Goal: Information Seeking & Learning: Understand process/instructions

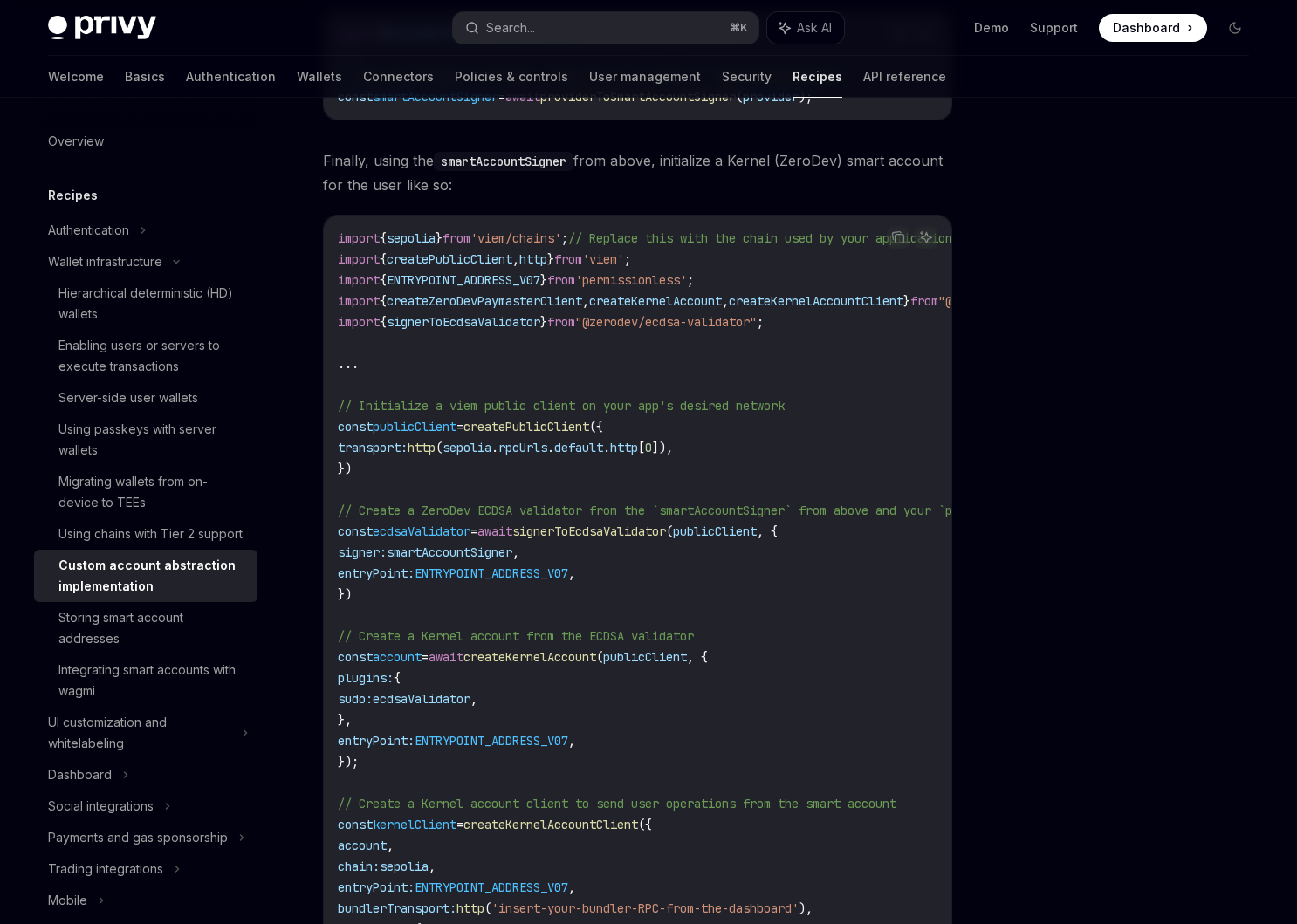
scroll to position [2251, 0]
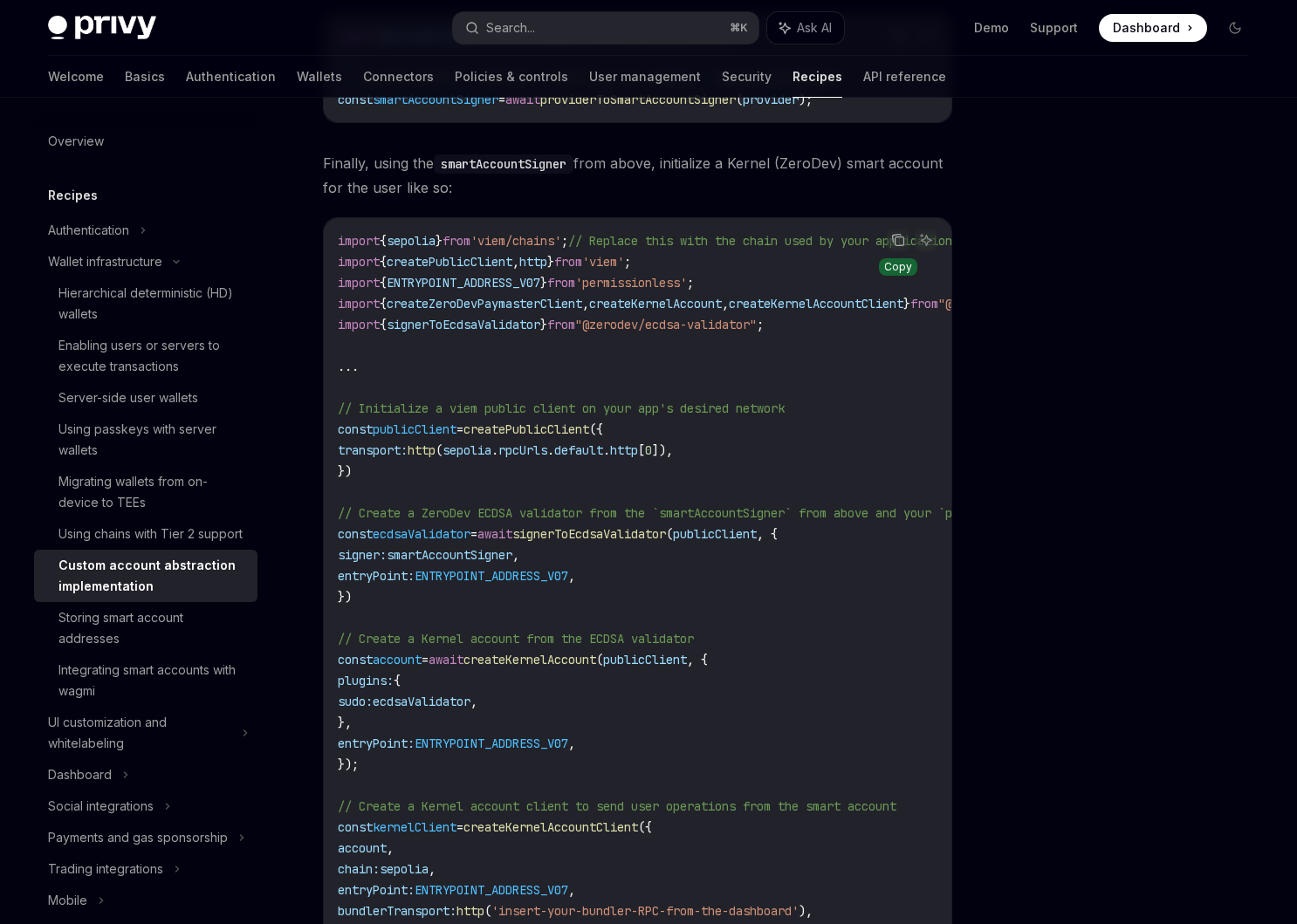
click at [891, 247] on icon "Copy the contents from the code block" at bounding box center [898, 240] width 14 height 14
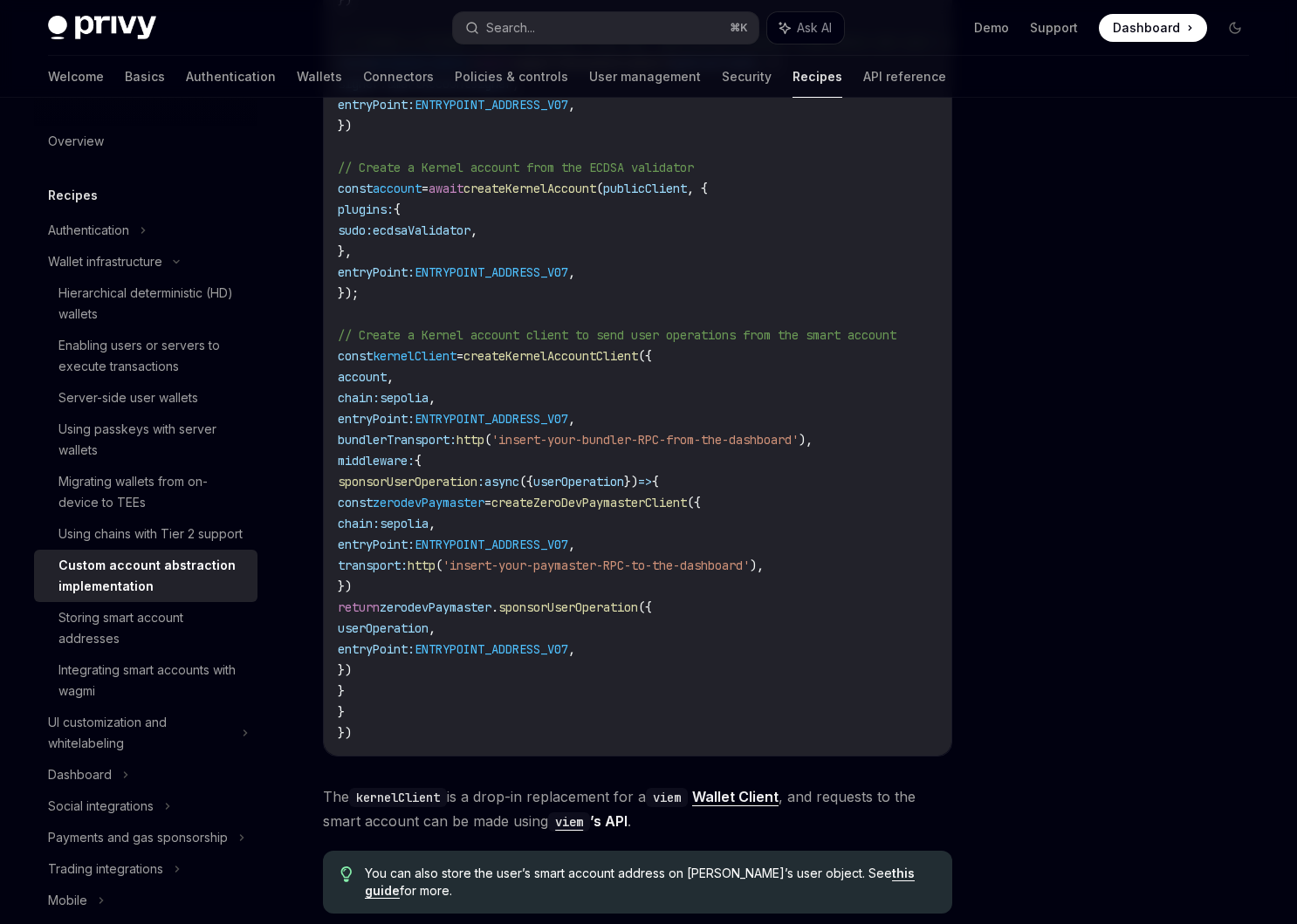
scroll to position [2728, 0]
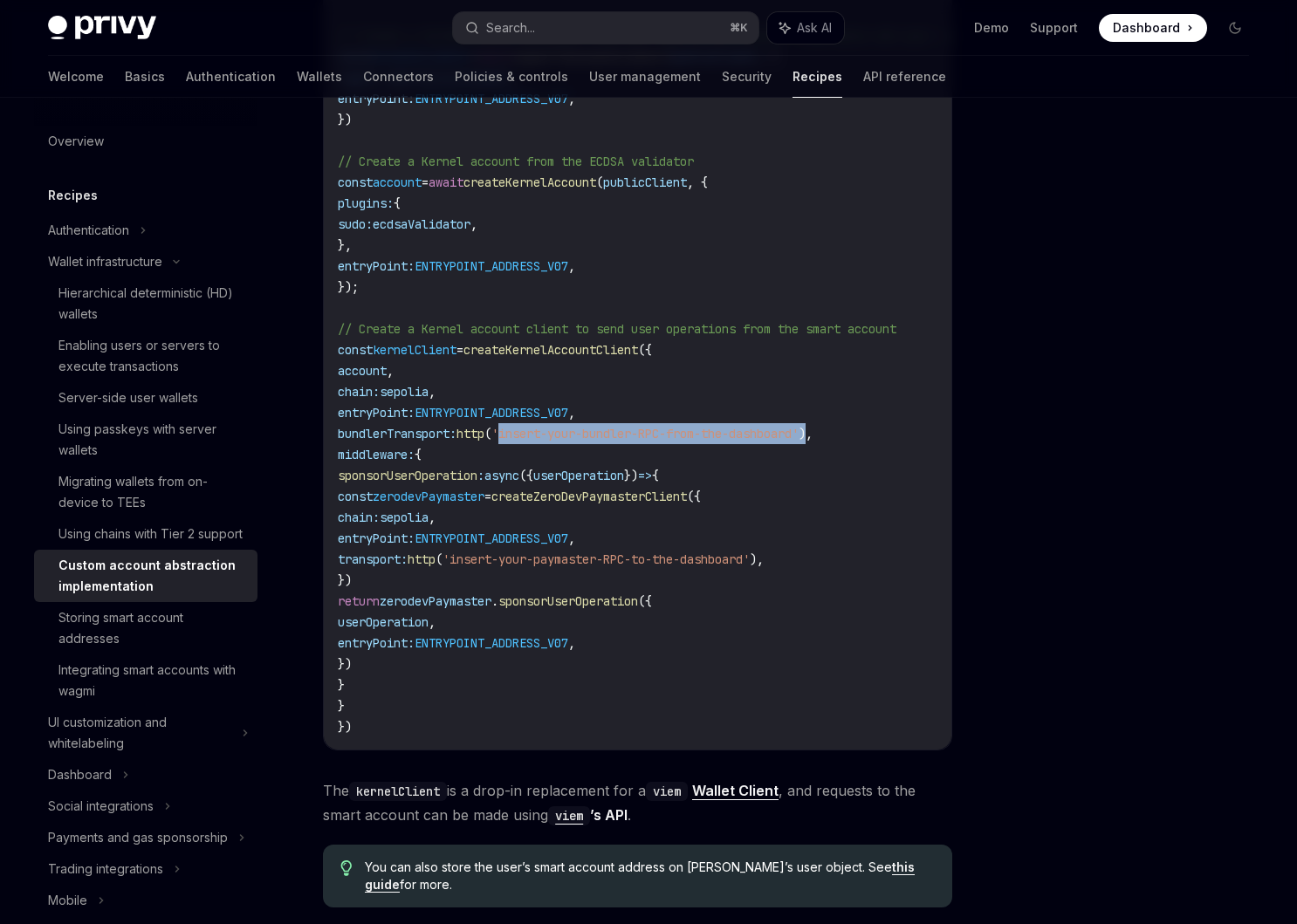
drag, startPoint x: 543, startPoint y: 447, endPoint x: 866, endPoint y: 440, distance: 323.1
click at [812, 440] on span "bundlerTransport: http ( 'insert-your-bundler-RPC-from-the-dashboard' )," at bounding box center [575, 434] width 474 height 16
click at [801, 607] on code "import { sepolia } from 'viem/chains' ; // Replace this with the chain used by …" at bounding box center [711, 245] width 747 height 984
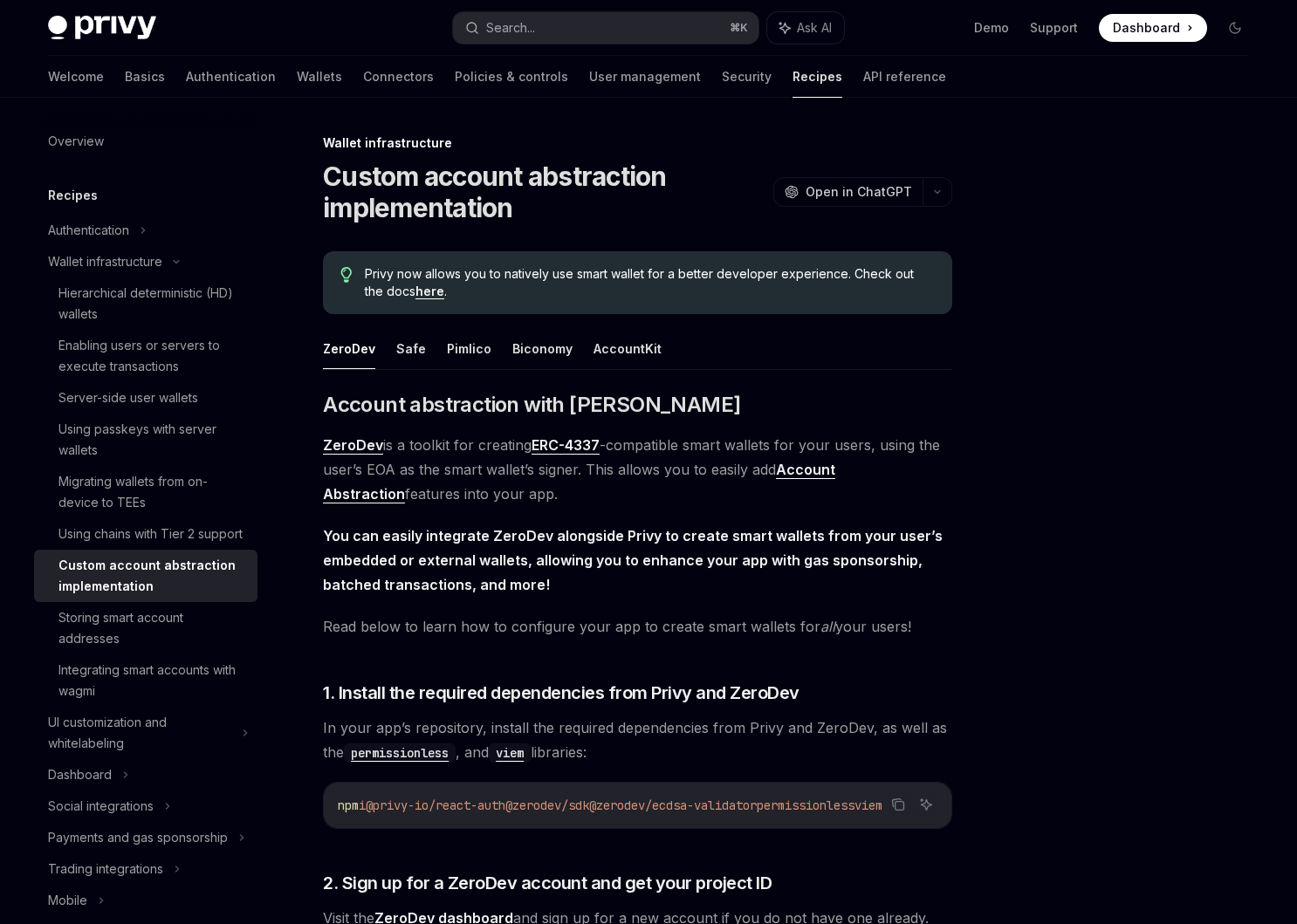
scroll to position [7, 0]
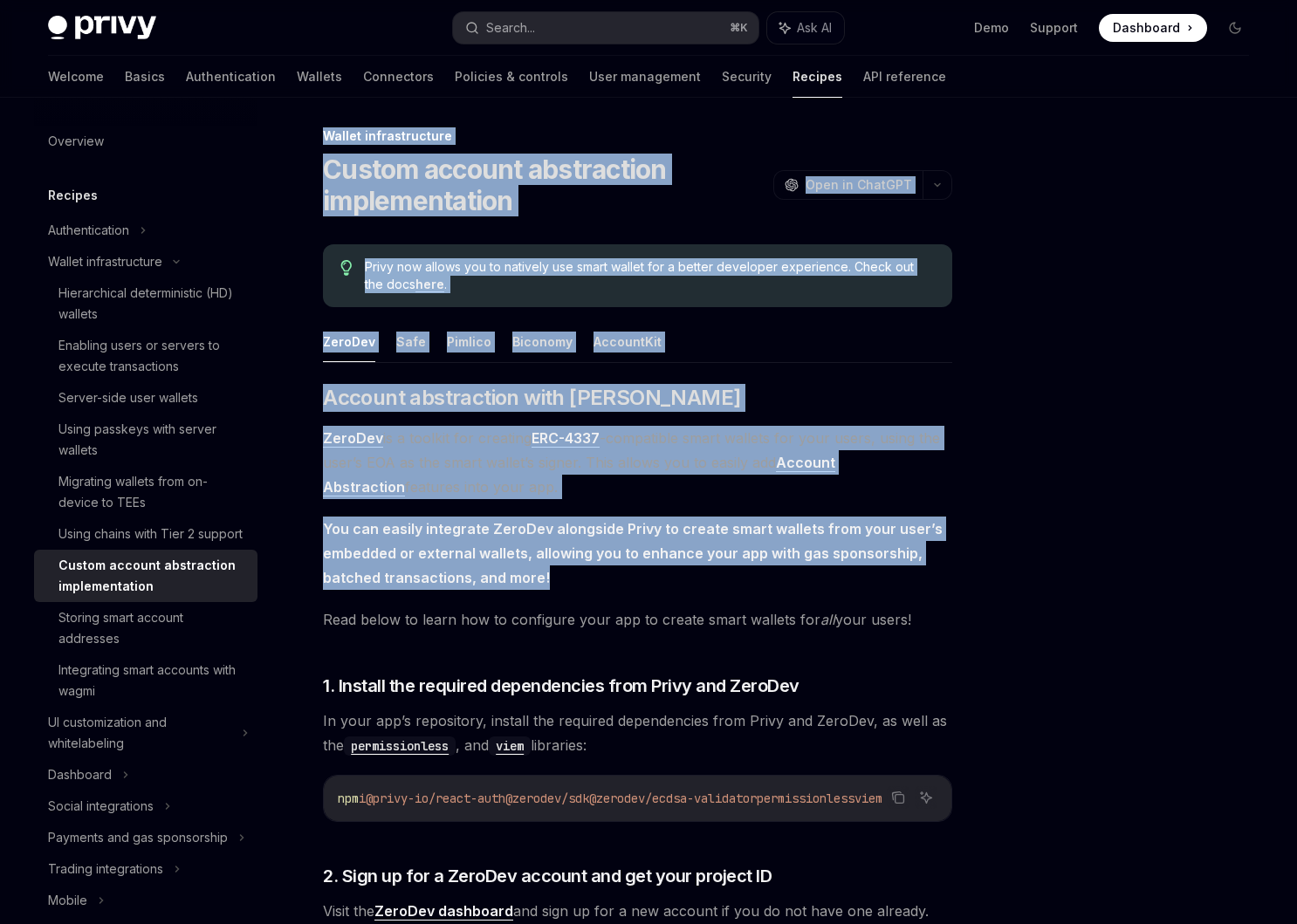
drag, startPoint x: 309, startPoint y: 129, endPoint x: 612, endPoint y: 581, distance: 544.2
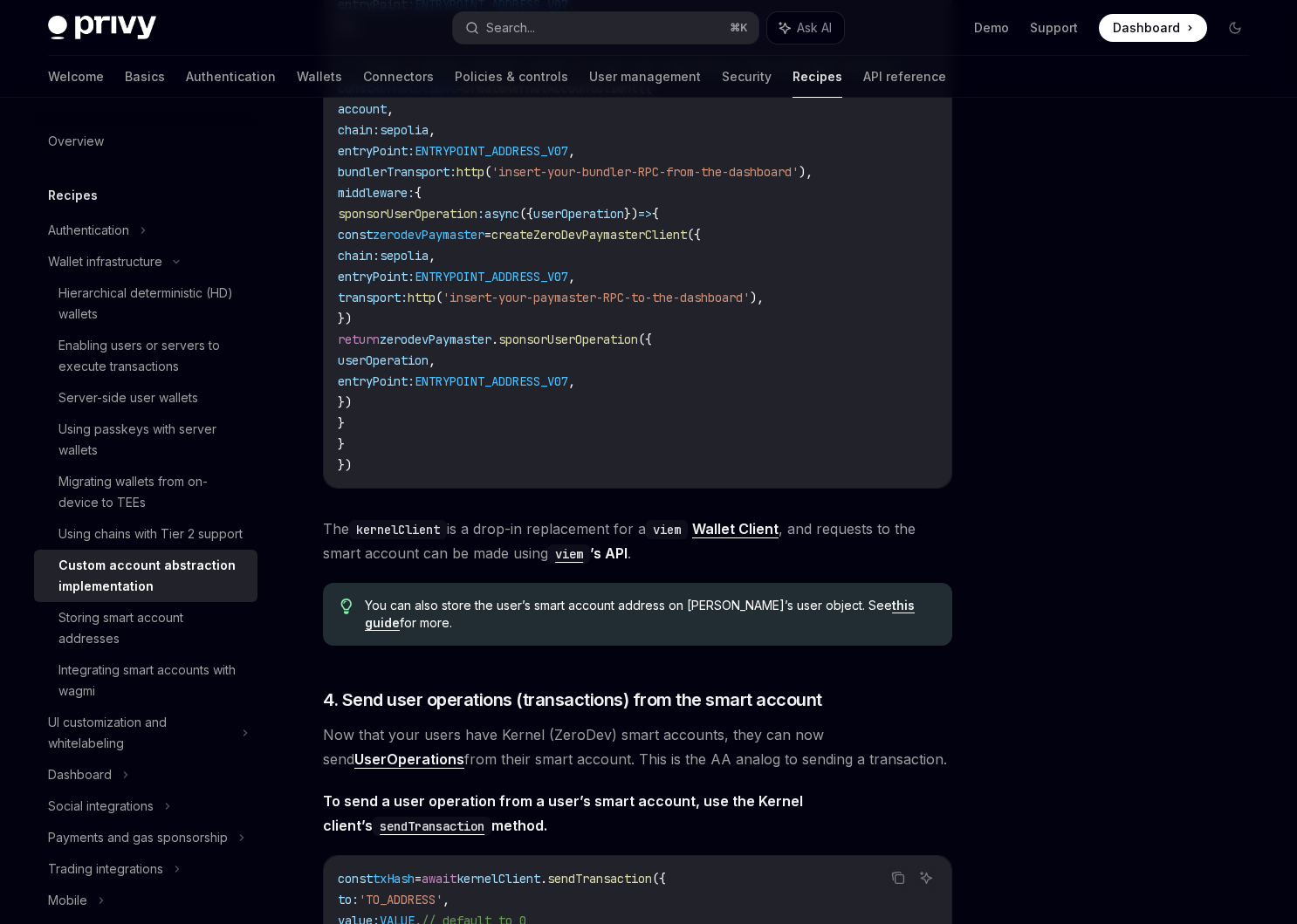
scroll to position [3499, 0]
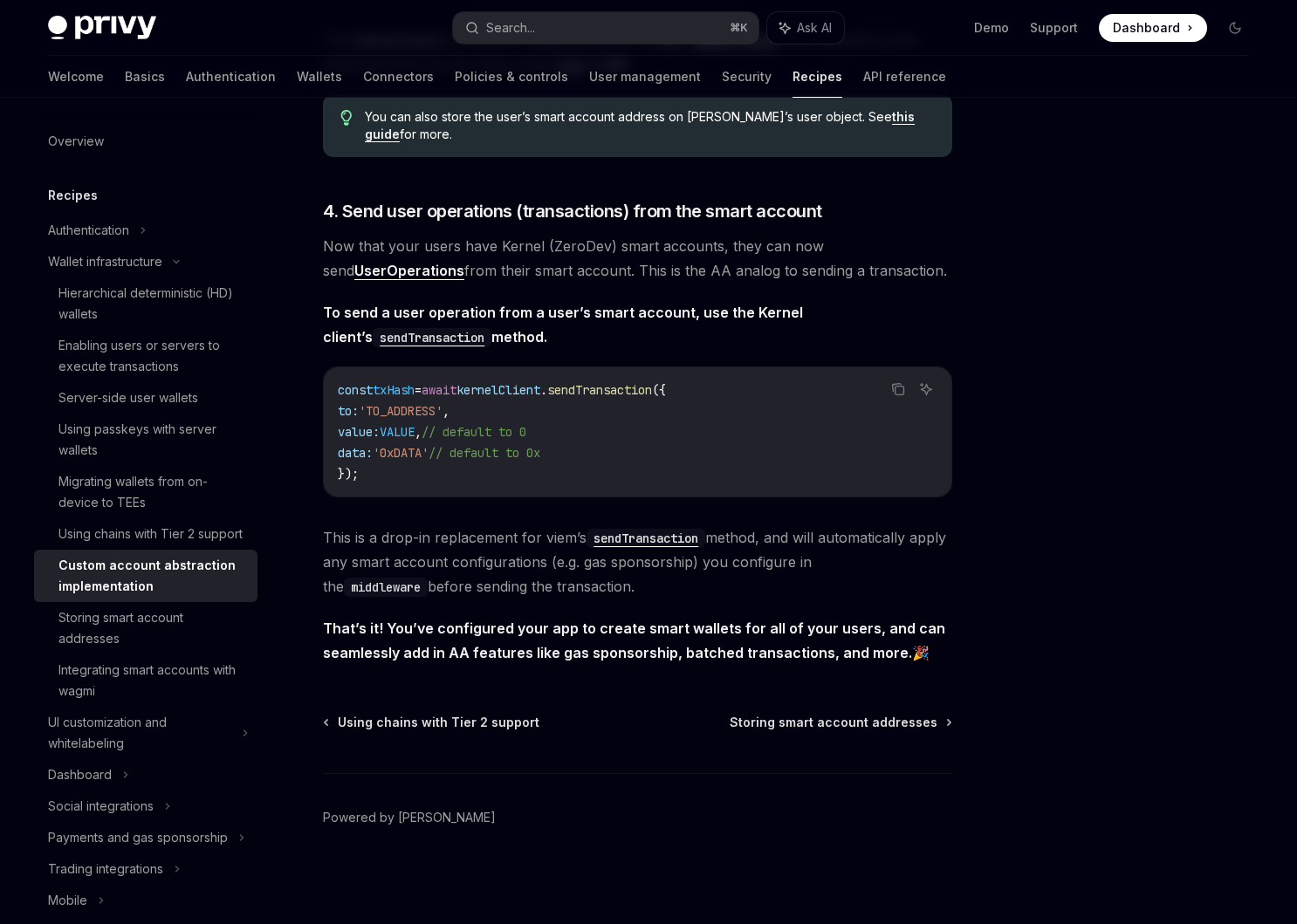
click at [927, 662] on span "That’s it! You’ve configured your app to create smart wallets for all of your u…" at bounding box center [637, 640] width 630 height 48
copy div "Wallet infrastructure Custom account abstraction implementation OpenAI Open in …"
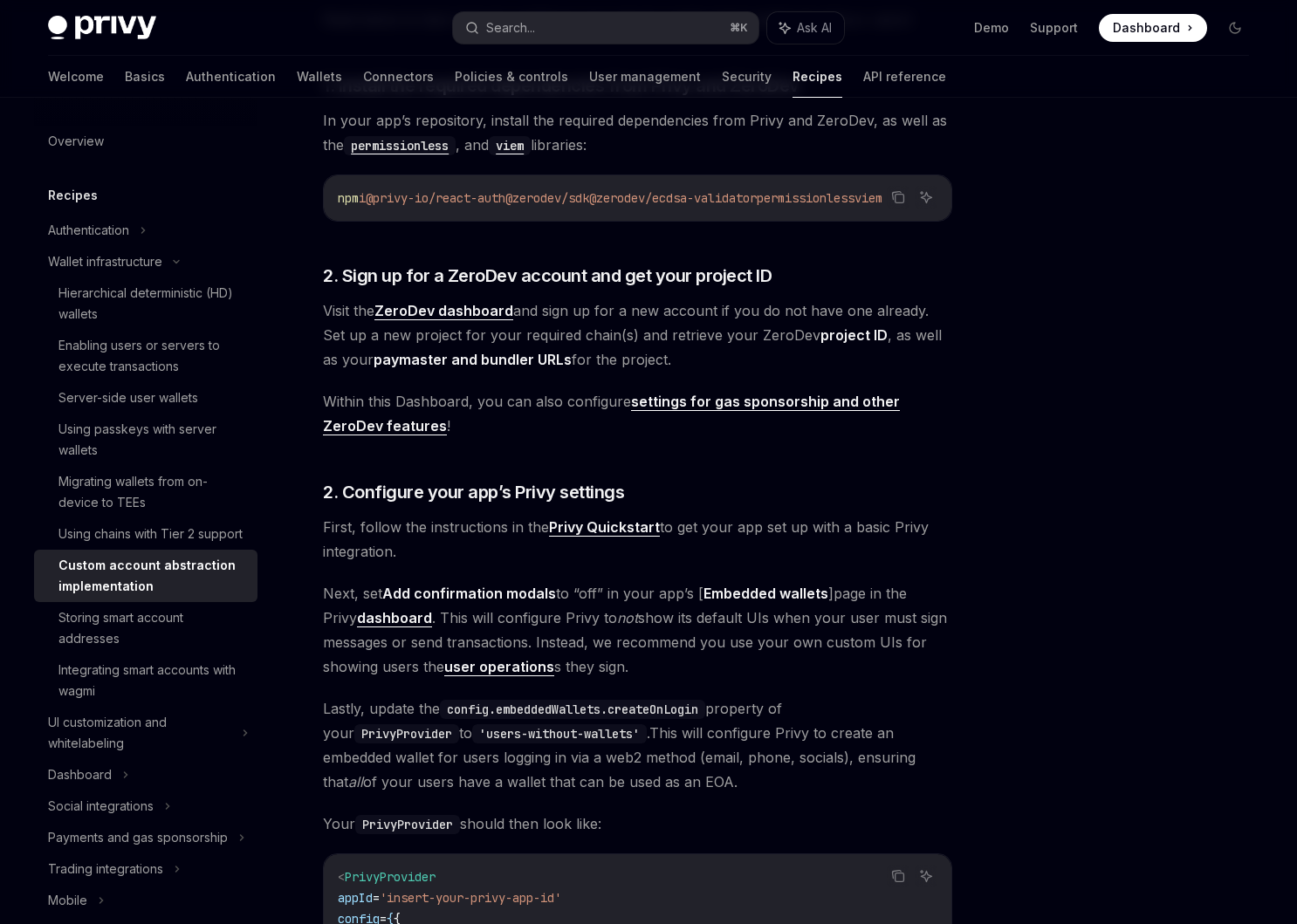
scroll to position [0, 0]
